Goal: Understand process/instructions: Learn how to perform a task or action

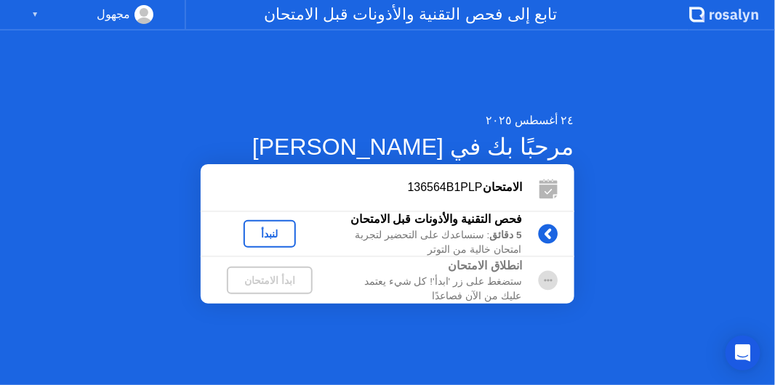
click at [595, 283] on div "٢٤ أغسطس ٢٠٢٥ مرحبًا بك في [PERSON_NAME] الامتحان 136564B1PLP فحص التقنية والأذ…" at bounding box center [387, 208] width 775 height 355
click at [612, 275] on div "٢٤ أغسطس ٢٠٢٥ مرحبًا بك في [PERSON_NAME] الامتحان 136564B1PLP فحص التقنية والأذ…" at bounding box center [387, 208] width 775 height 355
click at [636, 190] on div "٢٤ أغسطس ٢٠٢٥ مرحبًا بك في [PERSON_NAME] الامتحان 136564B1PLP فحص التقنية والأذ…" at bounding box center [387, 208] width 775 height 355
click at [290, 235] on div "لنبدأ" at bounding box center [269, 234] width 41 height 12
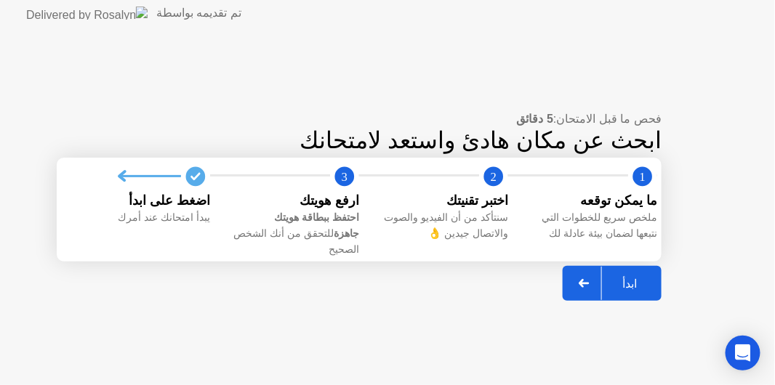
click at [637, 286] on button "ابدأ" at bounding box center [612, 283] width 99 height 35
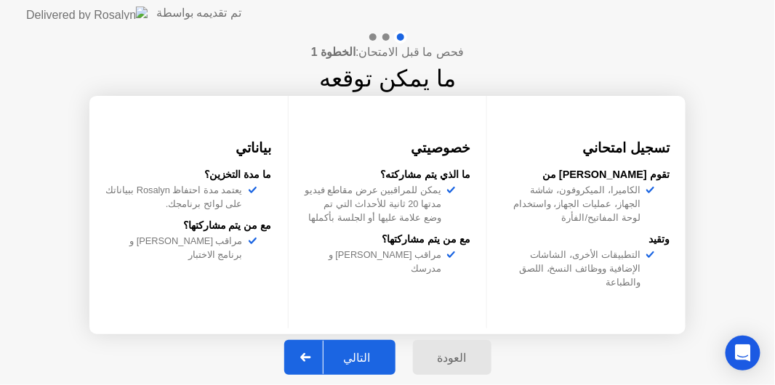
click at [375, 355] on div "التالي" at bounding box center [357, 358] width 68 height 14
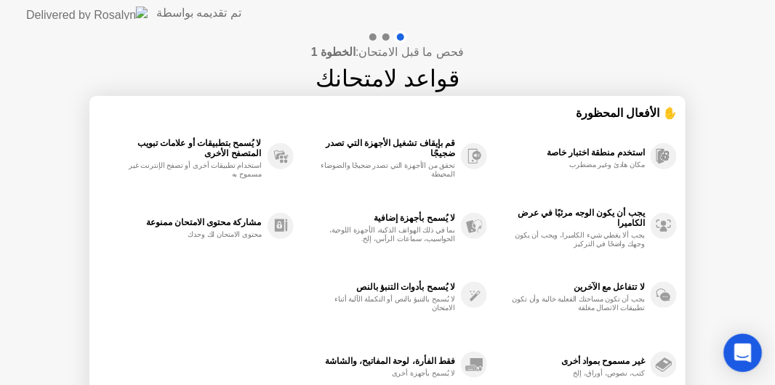
click at [747, 361] on icon "Open Intercom Messenger" at bounding box center [742, 353] width 19 height 19
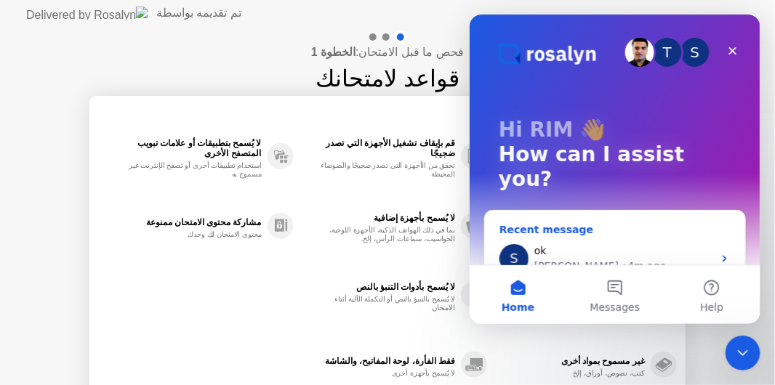
click at [555, 243] on div "ok" at bounding box center [623, 250] width 179 height 15
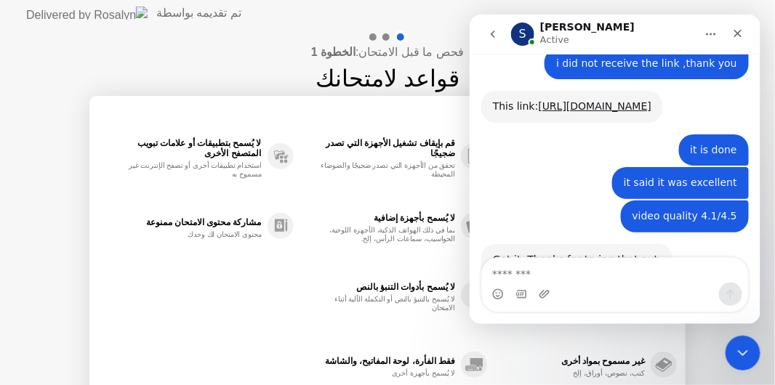
scroll to position [2371, 0]
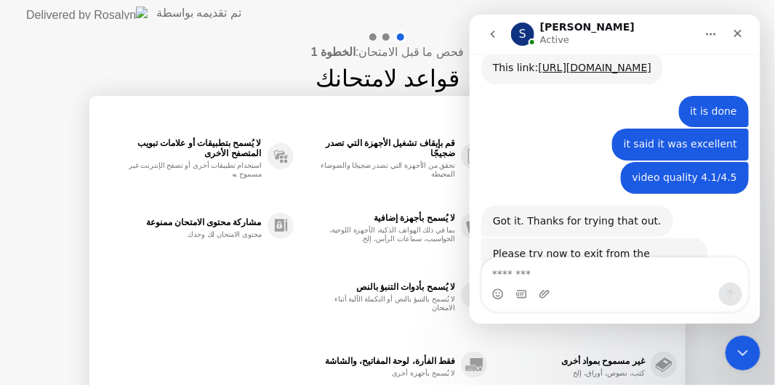
click at [554, 264] on textarea "Message…" at bounding box center [614, 269] width 266 height 25
type textarea "**********"
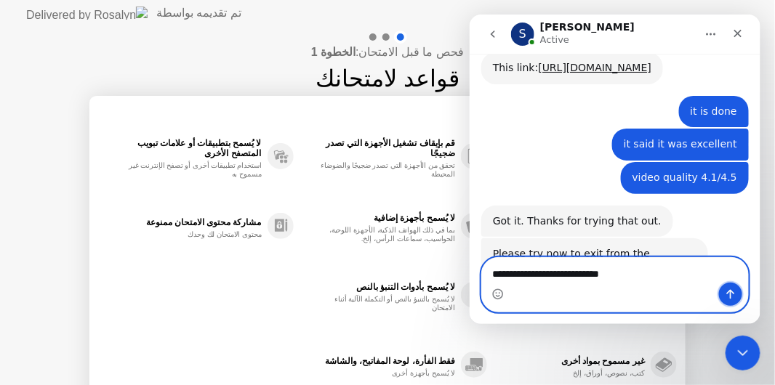
click at [729, 291] on icon "Send a message…" at bounding box center [730, 293] width 8 height 9
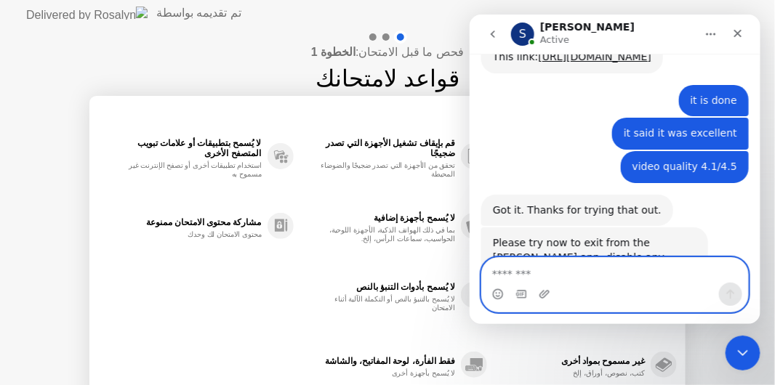
scroll to position [2404, 0]
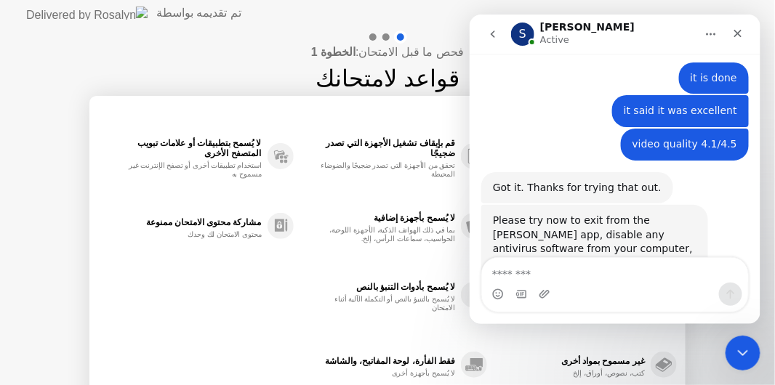
click at [280, 294] on div "استخدم منطقة اختبار خاصة مكان هادئ وغير مضطرب يجب أن يكون الوجه مرئيًا في عرض ا…" at bounding box center [387, 260] width 579 height 278
click at [240, 262] on div "استخدم منطقة اختبار خاصة مكان هادئ وغير مضطرب يجب أن يكون الوجه مرئيًا في عرض ا…" at bounding box center [387, 260] width 579 height 278
click at [245, 65] on div "فحص ما قبل الامتحان: الخطوة 1 قواعد لامتحانك ✋ الأفعال المحظورة استخدم منطقة اخ…" at bounding box center [387, 242] width 775 height 433
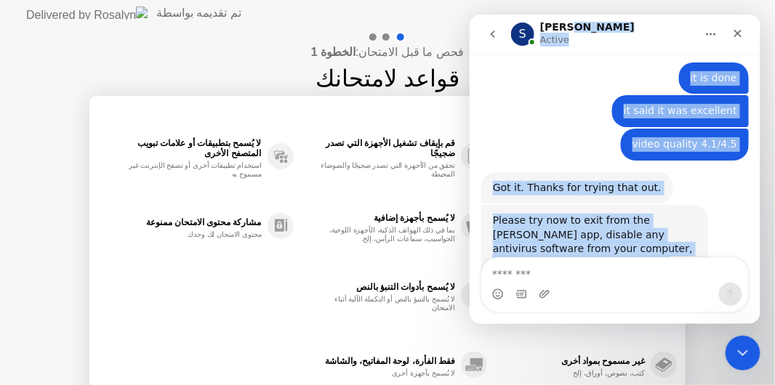
drag, startPoint x: 619, startPoint y: 26, endPoint x: 613, endPoint y: 193, distance: 166.6
click at [613, 193] on div "**********" at bounding box center [614, 169] width 291 height 310
click at [613, 319] on div "ok RIM • 5m ago" at bounding box center [613, 335] width 267 height 33
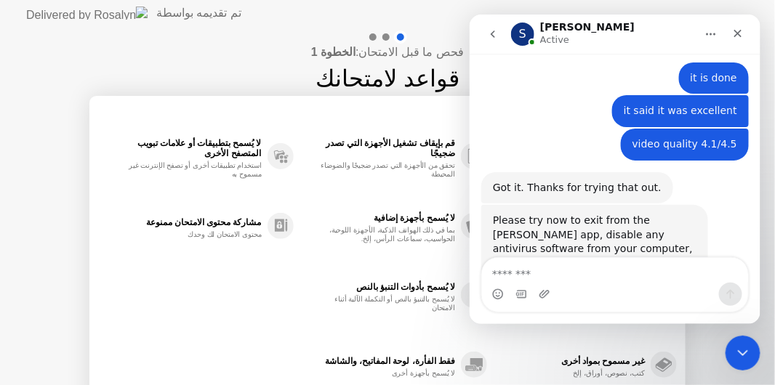
click at [515, 283] on div "Intercom messenger" at bounding box center [521, 293] width 12 height 23
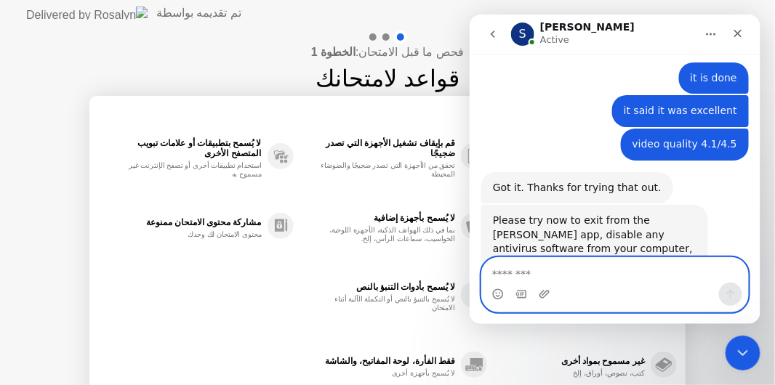
click at [535, 270] on textarea "Message…" at bounding box center [614, 269] width 267 height 25
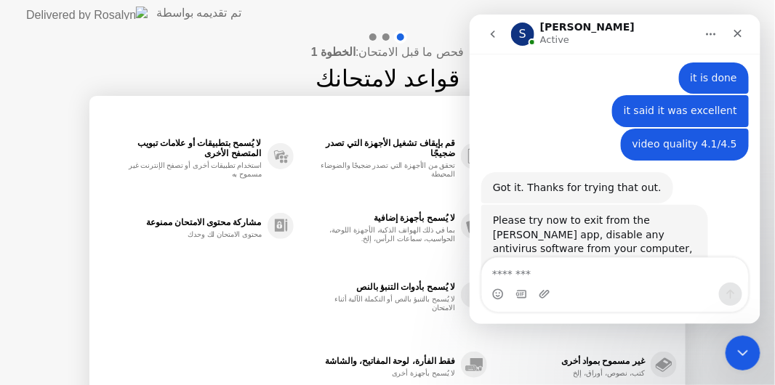
click at [355, 50] on b "الخطوة 1" at bounding box center [333, 52] width 44 height 12
drag, startPoint x: 356, startPoint y: 50, endPoint x: 363, endPoint y: 76, distance: 26.3
click at [363, 76] on div "فحص ما قبل الامتحان: الخطوة 1 قواعد لامتحانك" at bounding box center [387, 63] width 153 height 65
click at [363, 76] on h1 "قواعد لامتحانك" at bounding box center [387, 78] width 144 height 35
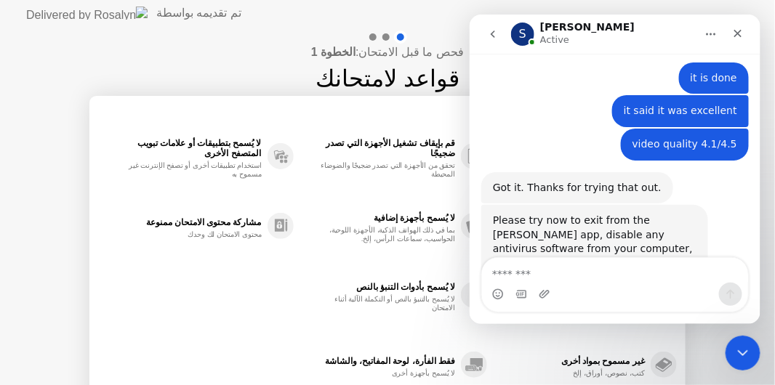
drag, startPoint x: 832, startPoint y: 89, endPoint x: 617, endPoint y: 25, distance: 224.0
click at [659, 32] on div "S [PERSON_NAME] Active" at bounding box center [602, 33] width 185 height 25
click at [743, 350] on icon "Close Intercom Messenger" at bounding box center [741, 351] width 10 height 6
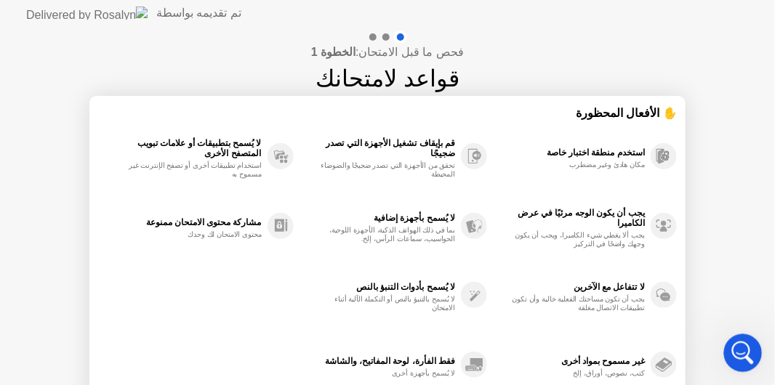
scroll to position [1854, 0]
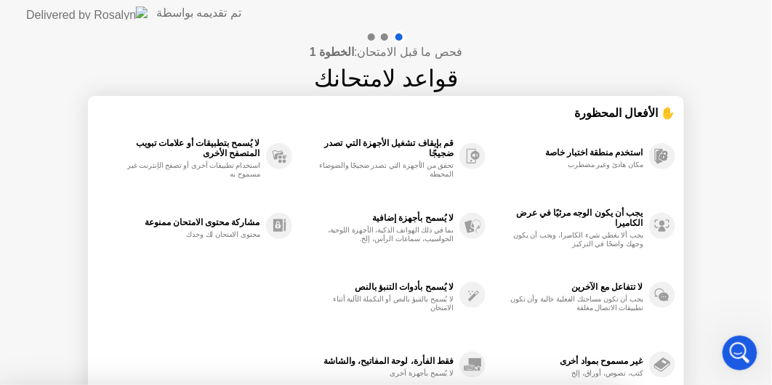
drag, startPoint x: 23, startPoint y: 4, endPoint x: 167, endPoint y: 55, distance: 153.1
click at [167, 385] on div at bounding box center [386, 385] width 772 height 0
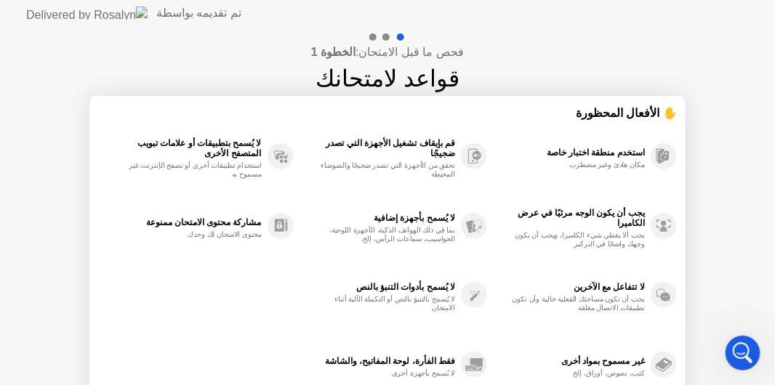
click at [313, 157] on div "قم بإيقاف تشغيل الأجهزة التي تصدر ضجيجًا" at bounding box center [378, 148] width 155 height 20
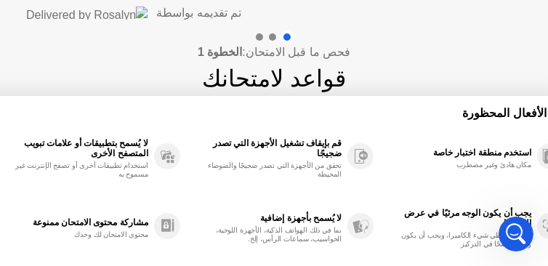
click at [385, 23] on header "تم تقديمه بواسطة" at bounding box center [274, 13] width 548 height 26
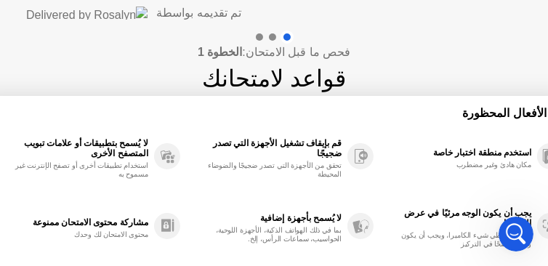
click at [385, 23] on header "تم تقديمه بواسطة" at bounding box center [274, 13] width 548 height 26
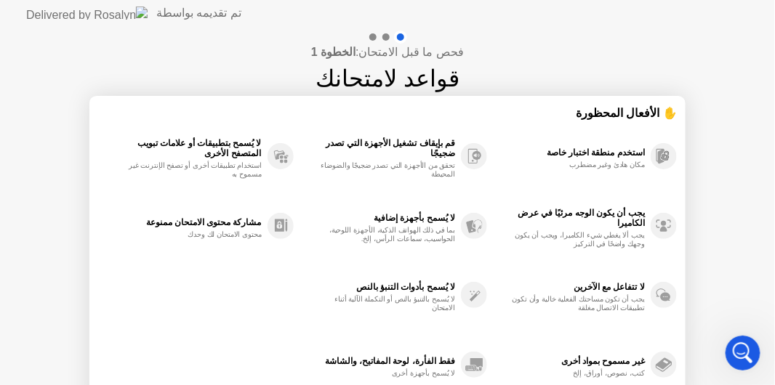
click at [669, 111] on div "✋ الأفعال المحظورة" at bounding box center [387, 113] width 579 height 17
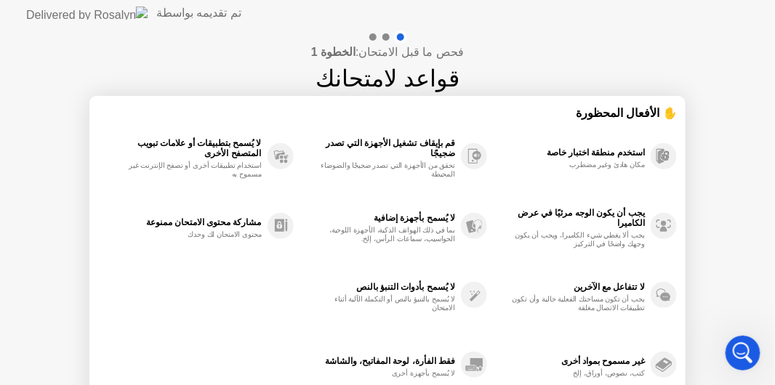
click at [669, 111] on div "✋ الأفعال المحظورة" at bounding box center [387, 113] width 579 height 17
click at [762, 53] on div "فحص ما قبل الامتحان: الخطوة 1 قواعد لامتحانك ✋ الأفعال المحظورة استخدم منطقة اخ…" at bounding box center [387, 242] width 775 height 433
click at [145, 43] on div "فحص ما قبل الامتحان: الخطوة 1 قواعد لامتحانك ✋ الأفعال المحظورة استخدم منطقة اخ…" at bounding box center [387, 242] width 775 height 433
click at [430, 298] on div "لا يُسمح بأدوات التنبؤ بالنص لا يُسمح بالتنبؤ بالنص أو التكملة الآلية أثناء الا…" at bounding box center [378, 295] width 155 height 35
click at [591, 365] on div "غير مسموح بمواد أخرى" at bounding box center [569, 361] width 150 height 10
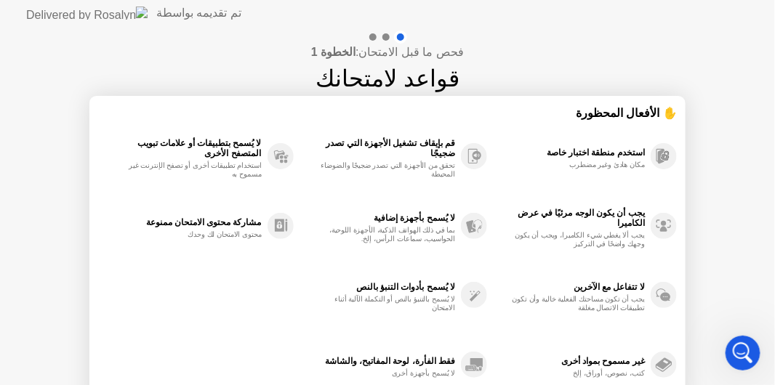
click at [591, 365] on div "غير مسموح بمواد أخرى" at bounding box center [569, 361] width 150 height 10
drag, startPoint x: 591, startPoint y: 365, endPoint x: 390, endPoint y: 372, distance: 201.5
click at [390, 372] on div "استخدم منطقة اختبار خاصة مكان هادئ وغير مضطرب يجب أن يكون الوجه مرئيًا في عرض ا…" at bounding box center [387, 260] width 579 height 278
click at [390, 372] on div "لا يُسمح بأجهزة أخرى" at bounding box center [386, 373] width 137 height 9
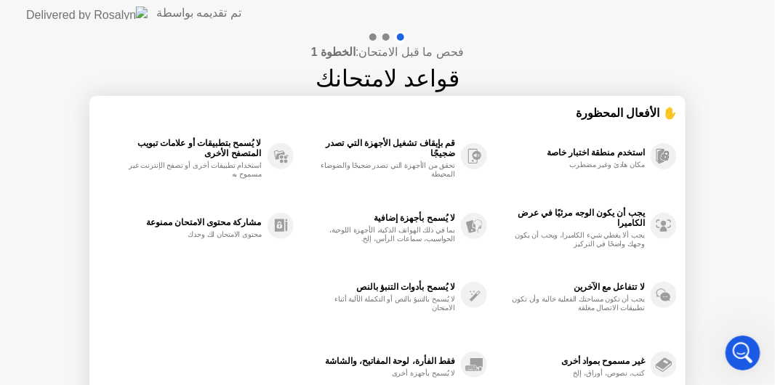
drag, startPoint x: 390, startPoint y: 372, endPoint x: 200, endPoint y: 219, distance: 244.0
click at [200, 219] on div "استخدم منطقة اختبار خاصة مكان هادئ وغير مضطرب يجب أن يكون الوجه مرئيًا في عرض ا…" at bounding box center [387, 260] width 579 height 278
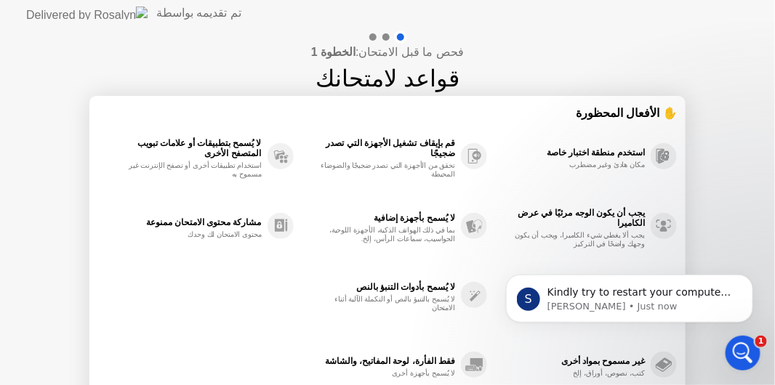
scroll to position [0, 0]
click at [389, 38] on div at bounding box center [385, 36] width 7 height 7
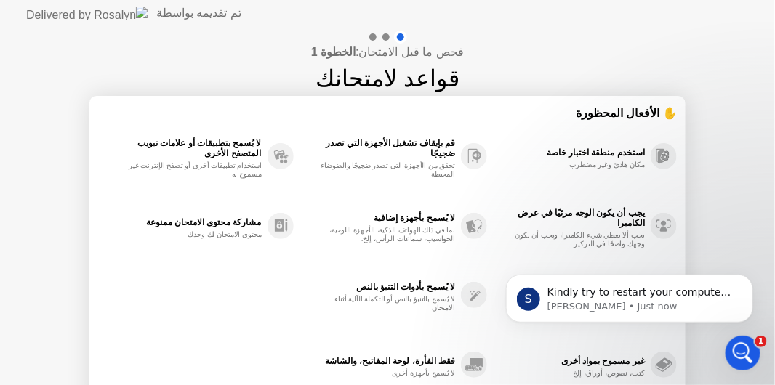
click at [389, 38] on div at bounding box center [385, 36] width 7 height 7
click at [746, 343] on div "Open Intercom Messenger" at bounding box center [741, 351] width 48 height 48
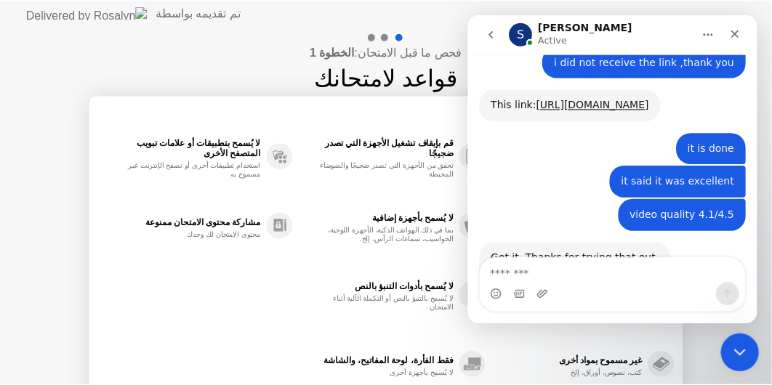
scroll to position [2462, 0]
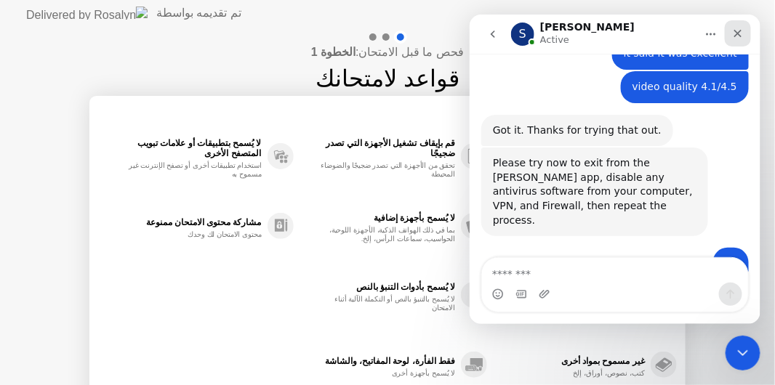
click at [736, 33] on icon "Close" at bounding box center [737, 33] width 8 height 8
